Goal: Task Accomplishment & Management: Manage account settings

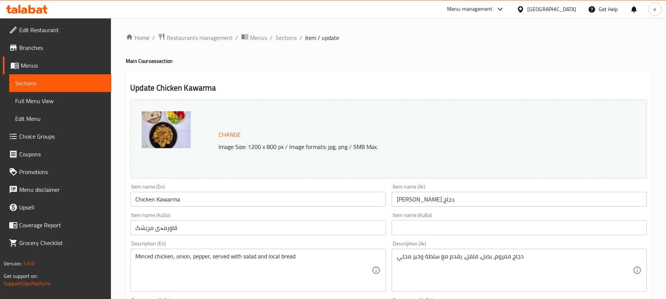
scroll to position [350, 0]
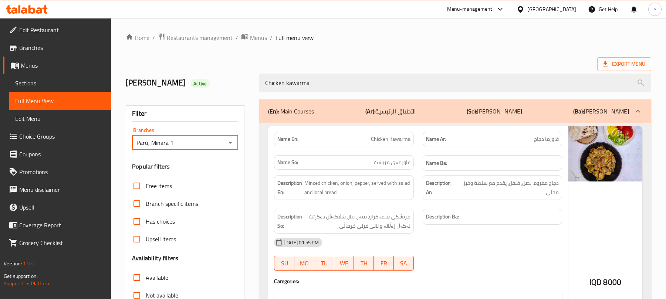
scroll to position [134, 0]
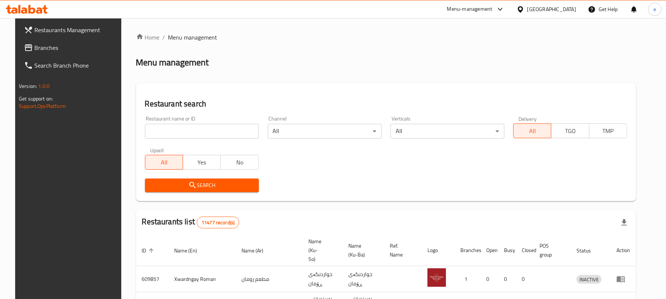
click at [41, 46] on span "Branches" at bounding box center [77, 47] width 86 height 9
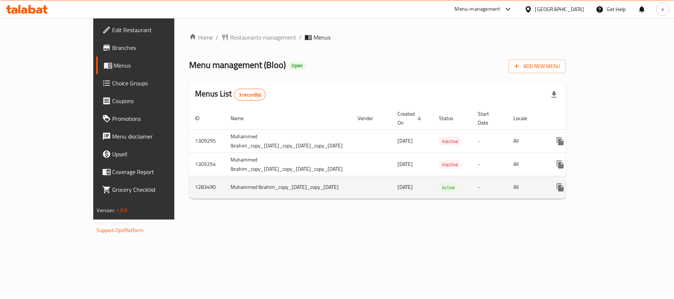
click at [618, 183] on icon "enhanced table" at bounding box center [613, 187] width 9 height 9
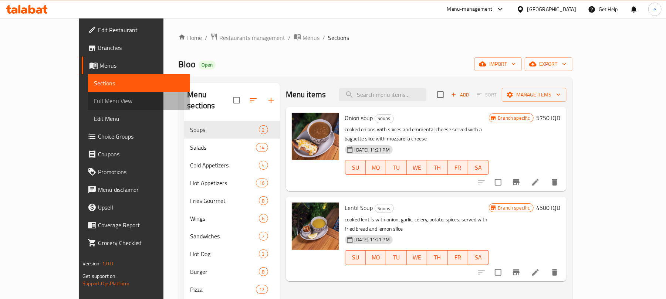
click at [94, 101] on span "Full Menu View" at bounding box center [139, 101] width 90 height 9
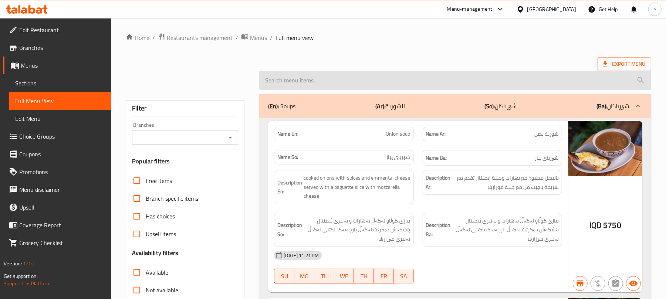
click at [307, 82] on input "search" at bounding box center [455, 80] width 392 height 19
paste input "BBQ wings"
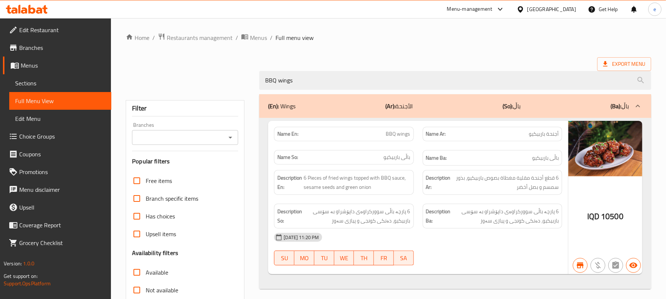
type input "BBQ wings"
click at [231, 135] on icon "Open" at bounding box center [230, 137] width 9 height 9
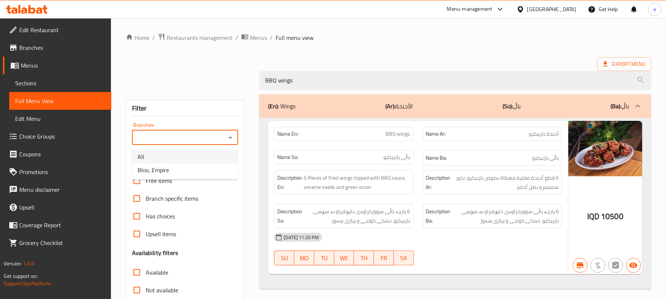
click at [194, 164] on li "Bloo, Empire" at bounding box center [185, 170] width 106 height 13
type input "Bloo, Empire"
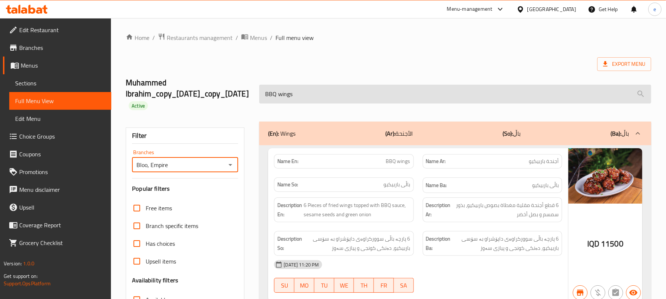
click at [304, 100] on input "BBQ wings" at bounding box center [455, 94] width 392 height 19
paste input "Honey Mustard"
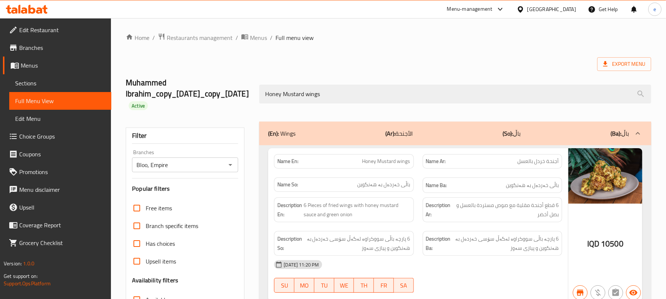
type input "Honey Mustard wings"
click at [232, 163] on icon "Open" at bounding box center [230, 165] width 9 height 9
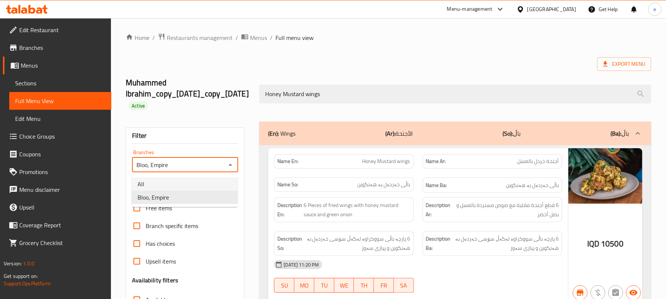
click at [199, 179] on li "All" at bounding box center [185, 184] width 106 height 13
click at [230, 167] on icon "Open" at bounding box center [230, 165] width 9 height 9
click at [204, 201] on li "Bloo, Empire" at bounding box center [185, 197] width 106 height 13
type input "Bloo, Empire"
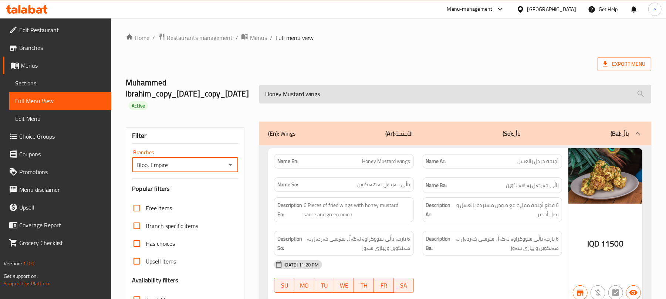
click at [296, 94] on input "Honey Mustard wings" at bounding box center [455, 94] width 392 height 19
paste input "Buffalo"
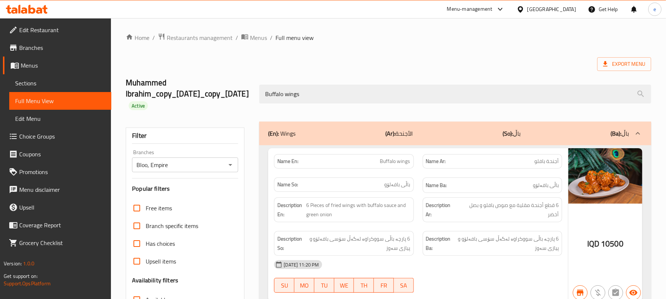
type input "Buffalo wings"
click at [229, 164] on icon "Open" at bounding box center [230, 165] width 9 height 9
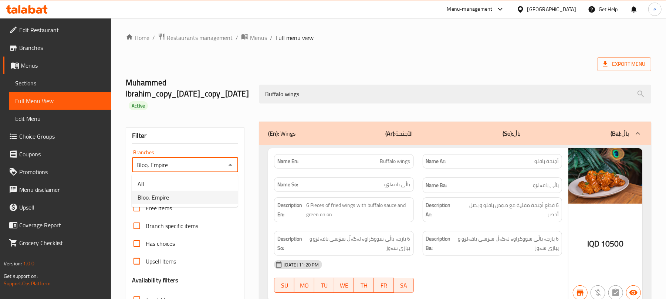
click at [203, 183] on li "All" at bounding box center [185, 184] width 106 height 13
click at [230, 169] on icon "Open" at bounding box center [230, 165] width 9 height 9
click at [214, 198] on li "Bloo, Empire" at bounding box center [185, 197] width 106 height 13
type input "Bloo, Empire"
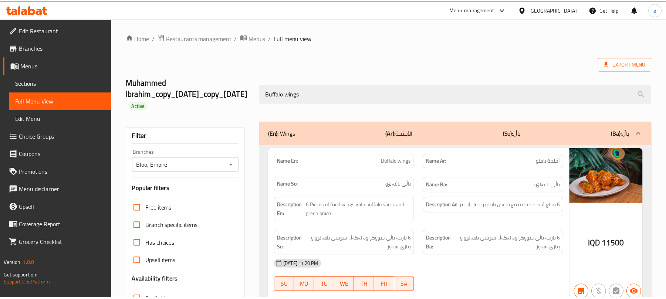
scroll to position [117, 0]
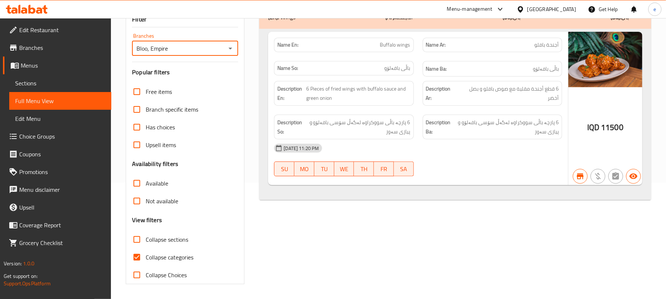
click at [30, 8] on icon at bounding box center [31, 9] width 7 height 9
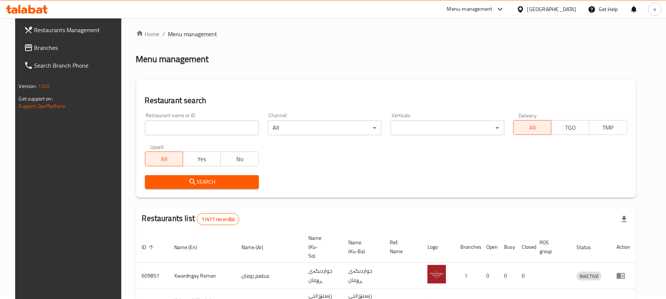
scroll to position [83, 0]
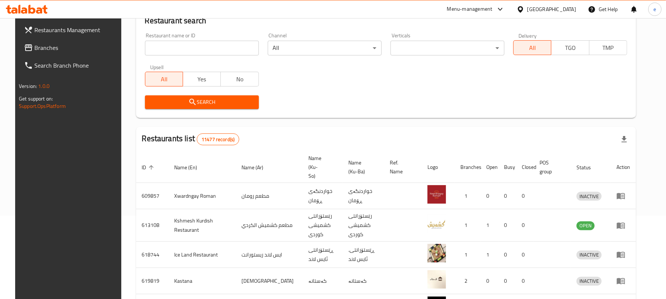
click at [169, 50] on input "search" at bounding box center [202, 48] width 114 height 15
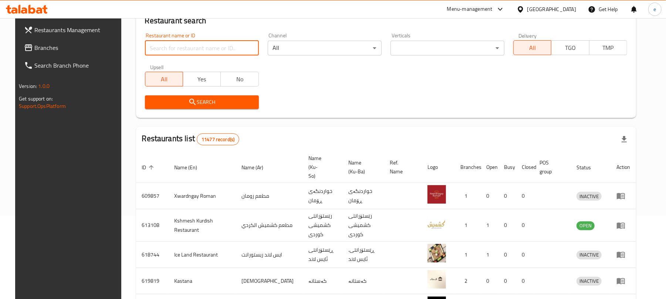
paste input "776848"
type input "776848"
click button "Search" at bounding box center [202, 102] width 114 height 14
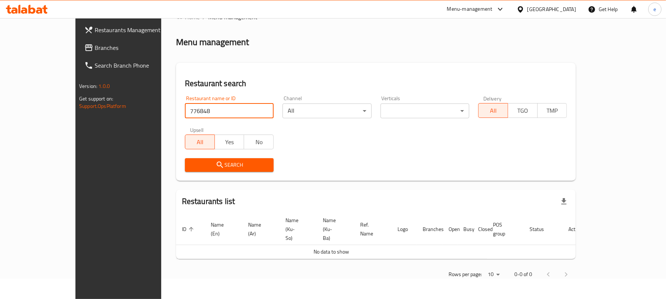
scroll to position [3, 0]
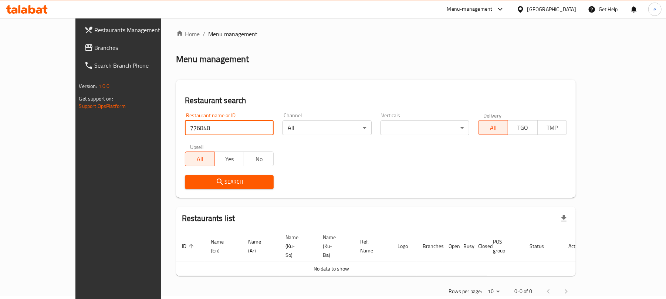
click at [95, 50] on span "Branches" at bounding box center [138, 47] width 86 height 9
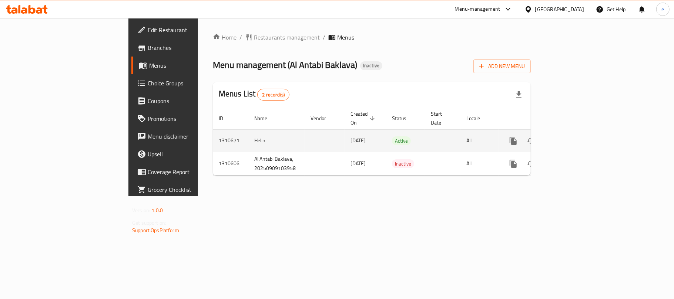
click at [571, 137] on icon "enhanced table" at bounding box center [566, 141] width 9 height 9
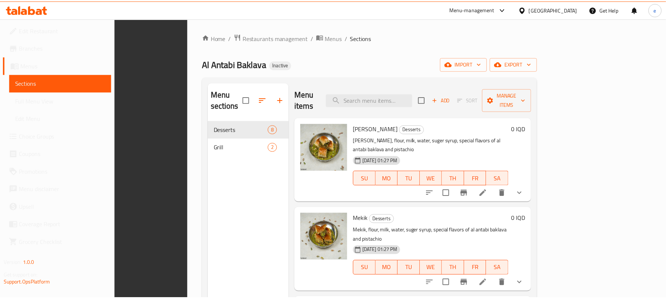
scroll to position [104, 0]
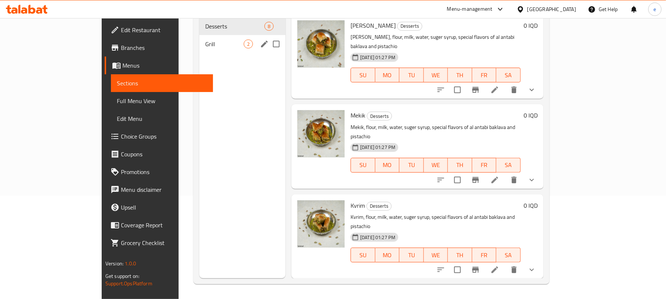
click at [205, 40] on span "Grill" at bounding box center [224, 44] width 38 height 9
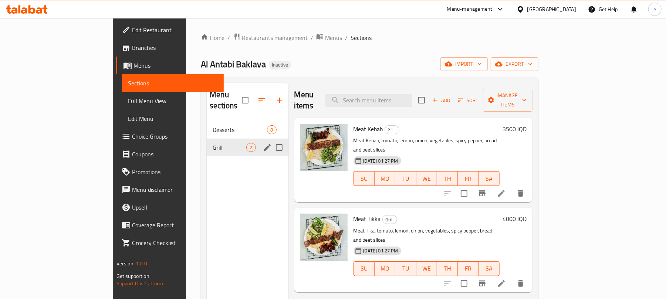
click at [272, 140] on input "Menu sections" at bounding box center [280, 148] width 16 height 16
checkbox input "true"
click at [253, 96] on icon "button" at bounding box center [257, 100] width 9 height 9
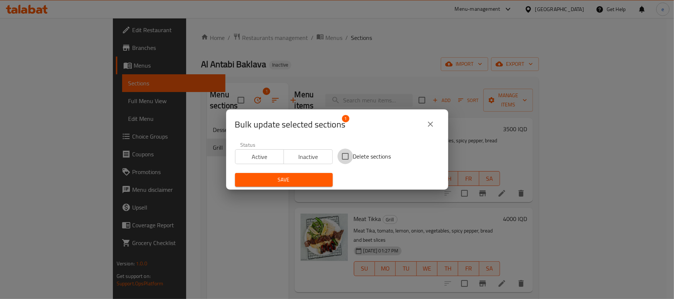
click at [347, 156] on input "Delete sections" at bounding box center [345, 157] width 16 height 16
checkbox input "true"
click at [311, 177] on span "Save" at bounding box center [284, 179] width 86 height 9
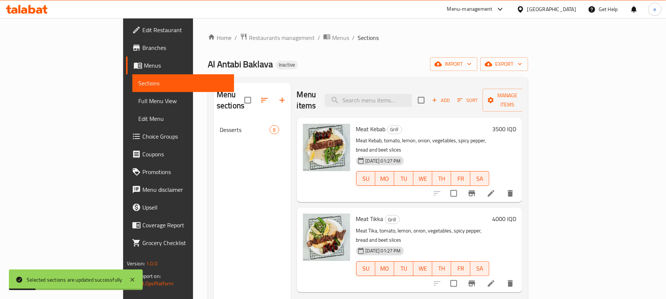
click at [214, 182] on div "Menu sections Desserts 8" at bounding box center [252, 232] width 77 height 299
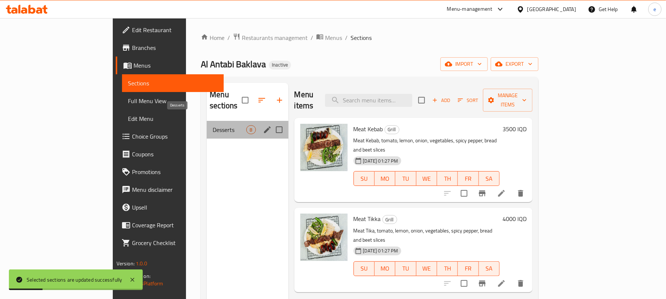
click at [213, 125] on span "Desserts" at bounding box center [230, 129] width 34 height 9
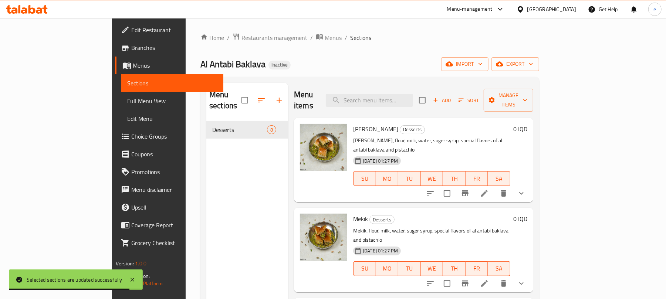
drag, startPoint x: 230, startPoint y: 4, endPoint x: 43, endPoint y: 104, distance: 212.1
click at [127, 105] on span "Full Menu View" at bounding box center [172, 101] width 90 height 9
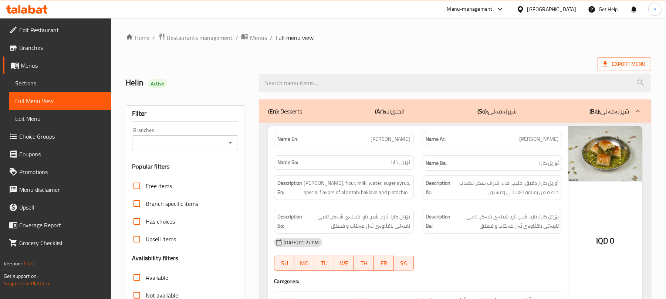
click at [232, 146] on icon "Open" at bounding box center [230, 142] width 9 height 9
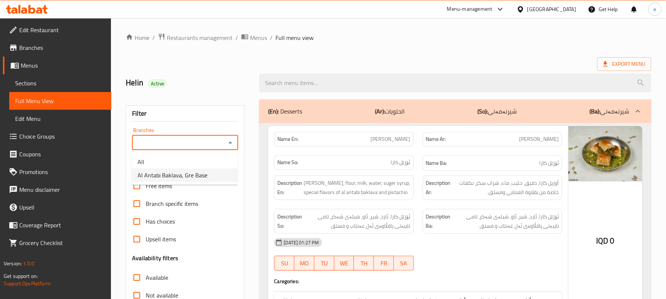
click at [204, 175] on span "Al Antabi Baklava, Gre Base" at bounding box center [173, 175] width 70 height 9
type input "Al Antabi Baklava, Gre Base"
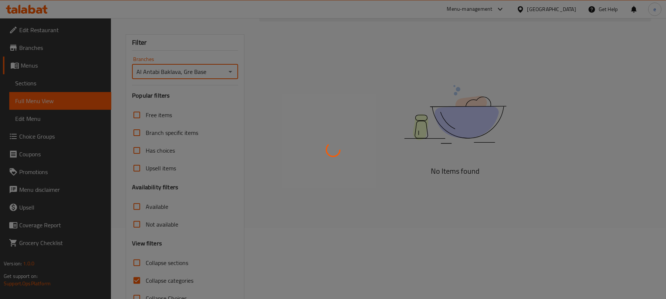
scroll to position [95, 0]
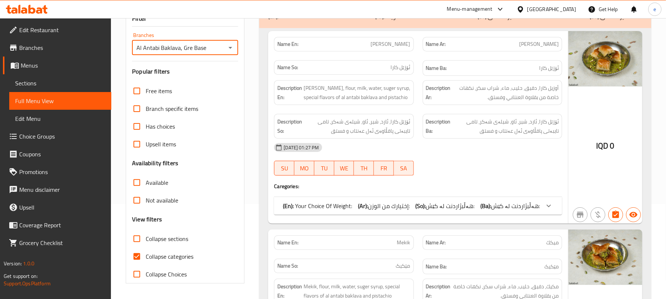
click at [142, 242] on input "Collapse sections" at bounding box center [137, 239] width 18 height 18
checkbox input "true"
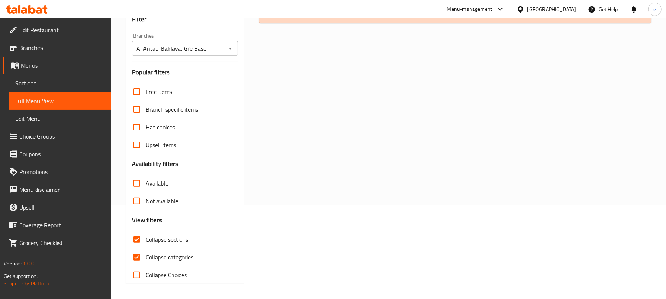
click at [44, 13] on icon at bounding box center [27, 9] width 42 height 9
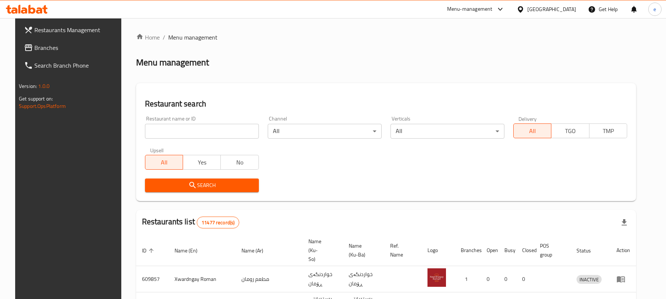
scroll to position [83, 0]
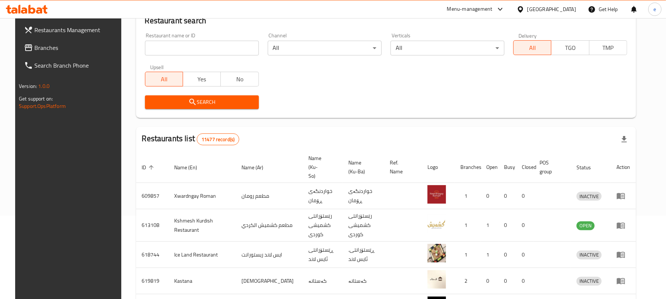
click at [42, 8] on icon at bounding box center [44, 9] width 5 height 9
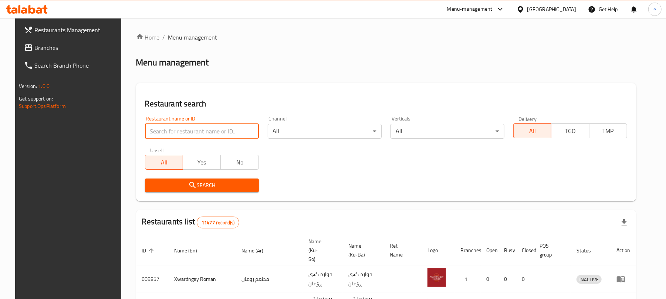
click at [192, 132] on input "search" at bounding box center [202, 131] width 114 height 15
paste input "698172"
type input "698172"
click button "Search" at bounding box center [202, 186] width 114 height 14
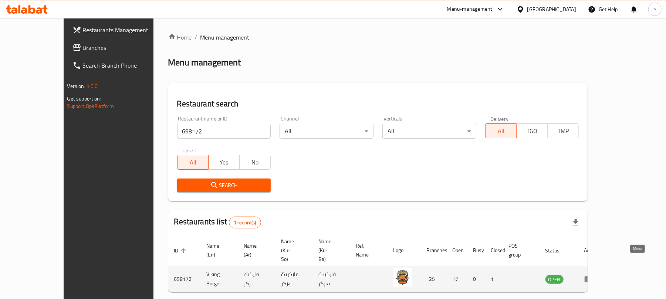
click at [598, 275] on link "enhanced table" at bounding box center [592, 279] width 14 height 9
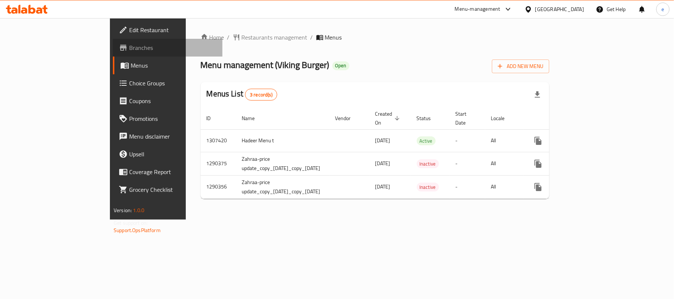
click at [113, 54] on link "Branches" at bounding box center [168, 48] width 110 height 18
